Goal: Transaction & Acquisition: Purchase product/service

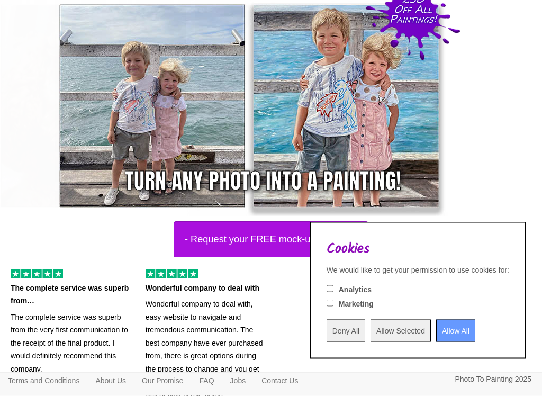
scroll to position [111, 0]
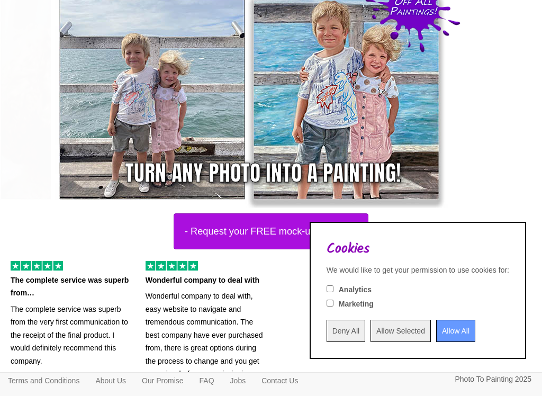
click at [447, 336] on input "Allow All" at bounding box center [455, 331] width 39 height 22
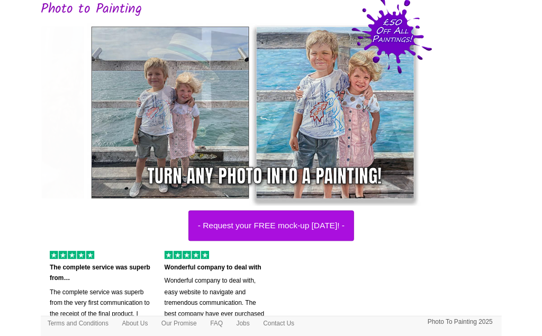
scroll to position [0, 0]
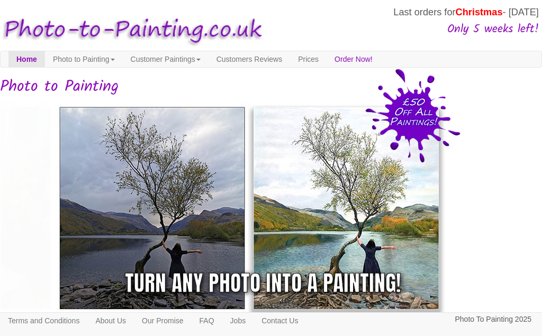
click at [112, 58] on link "Photo to Painting" at bounding box center [84, 59] width 78 height 16
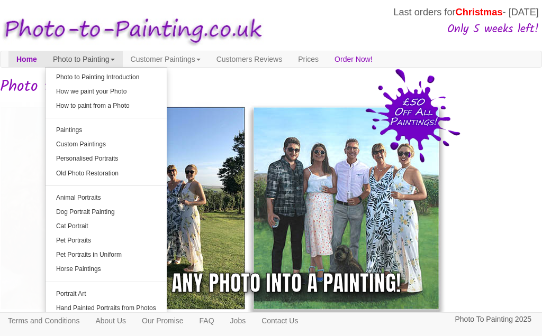
click at [122, 212] on link "Dog Portrait Painting" at bounding box center [105, 212] width 121 height 14
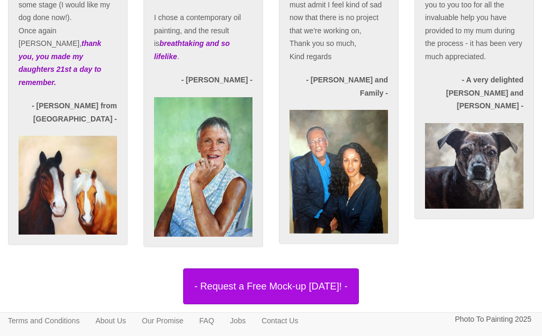
scroll to position [2068, 0]
click at [442, 288] on link "- Request a Free Mock-up [DATE]! -" at bounding box center [271, 287] width 542 height 36
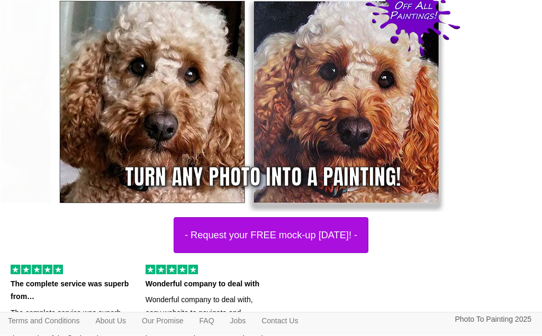
scroll to position [0, 0]
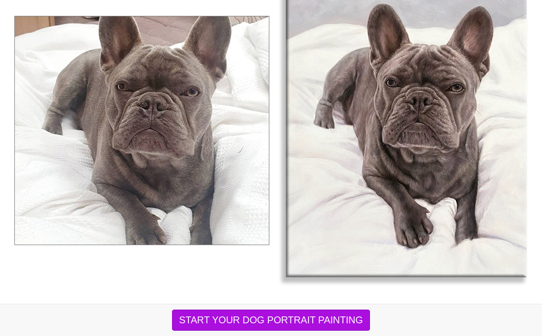
scroll to position [3659, 0]
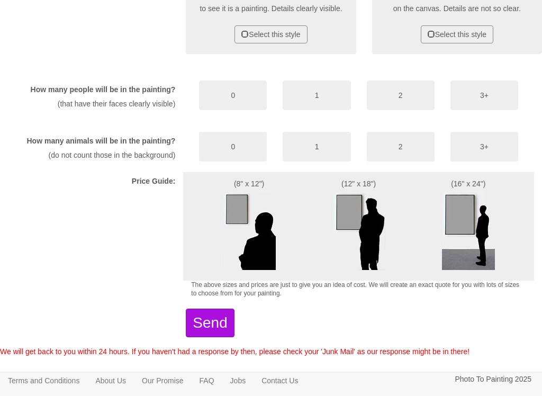
scroll to position [605, 0]
click at [531, 281] on div "(16" x 24")" at bounding box center [468, 226] width 132 height 108
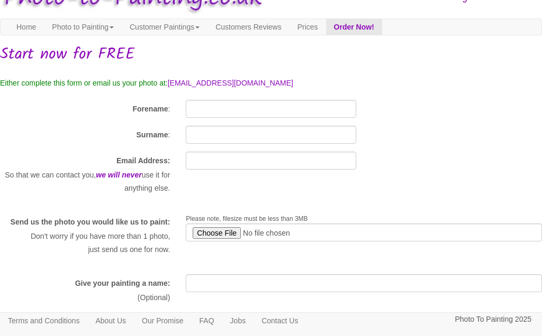
scroll to position [0, 0]
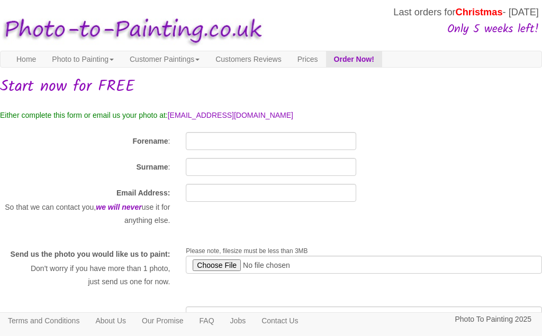
click at [121, 57] on link "Photo to Painting" at bounding box center [83, 59] width 78 height 16
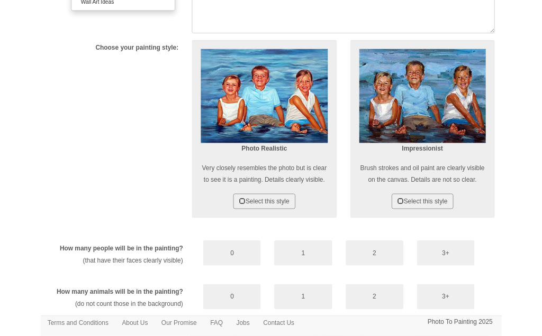
scroll to position [0, 8]
